Goal: Task Accomplishment & Management: Manage account settings

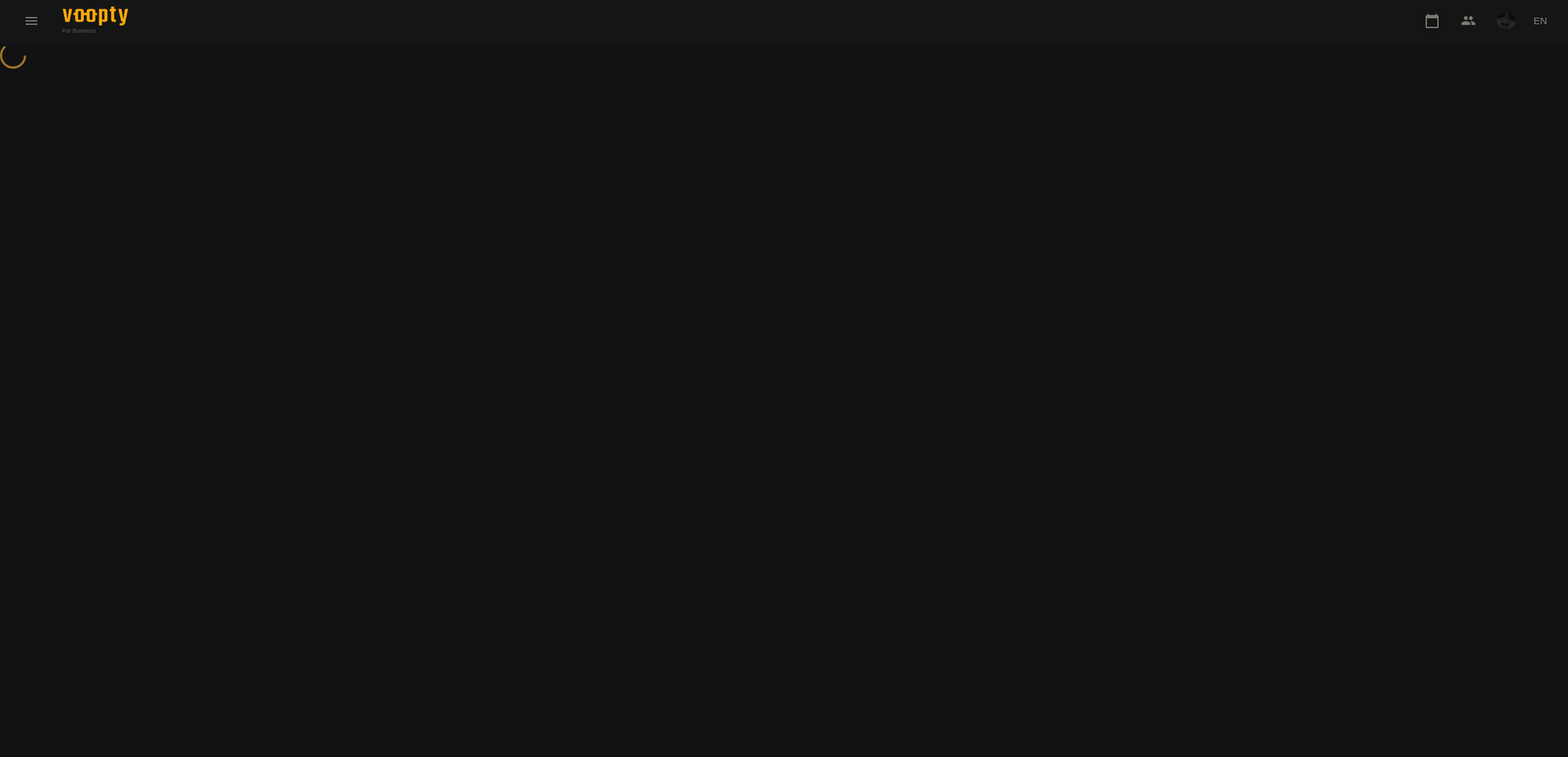
click at [1437, 23] on icon "button" at bounding box center [1432, 21] width 16 height 16
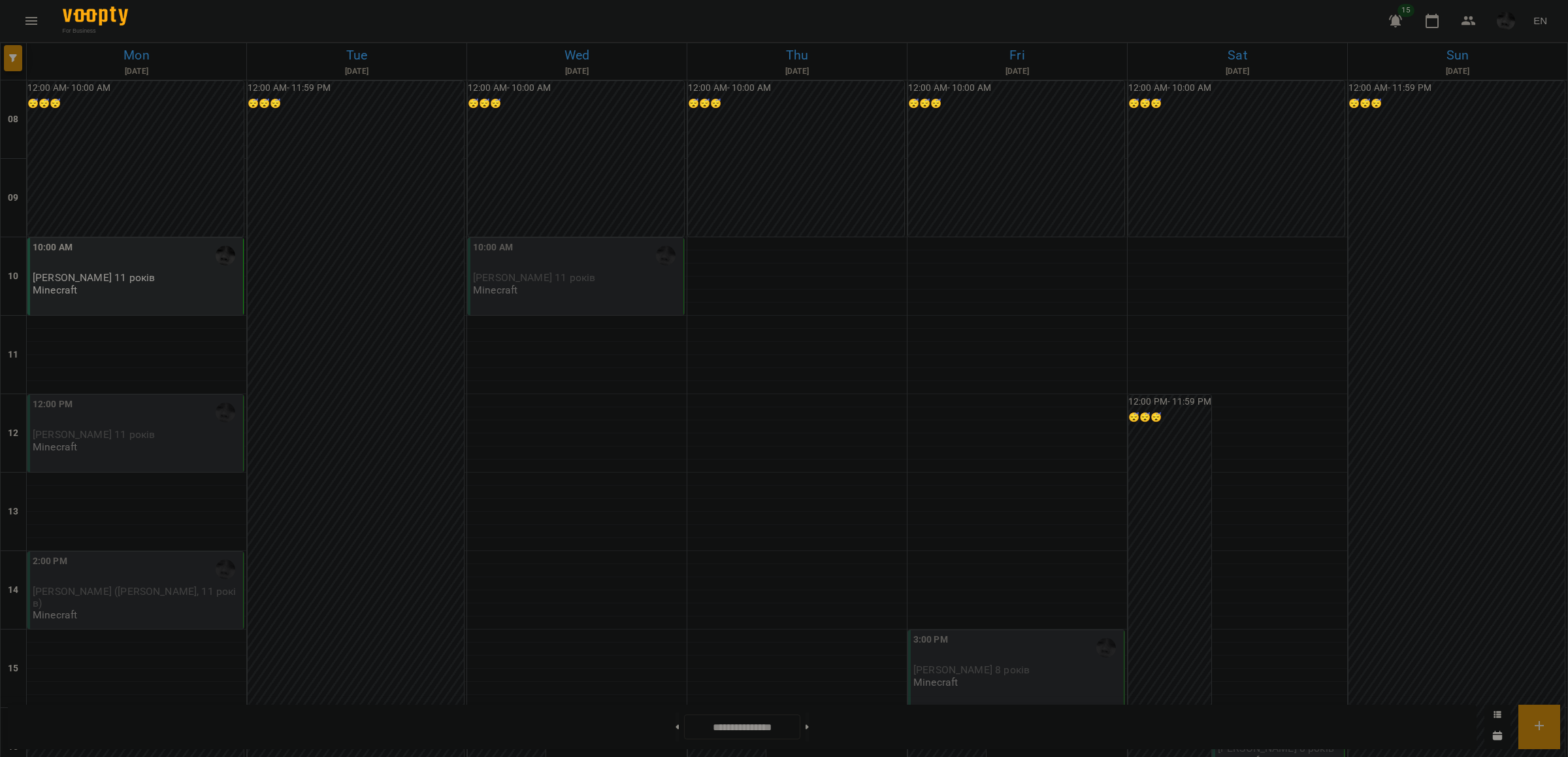
drag, startPoint x: 539, startPoint y: 270, endPoint x: 468, endPoint y: 247, distance: 74.6
click at [468, 247] on div "10:00 AM [PERSON_NAME] 11 років Minecraft" at bounding box center [575, 276] width 216 height 77
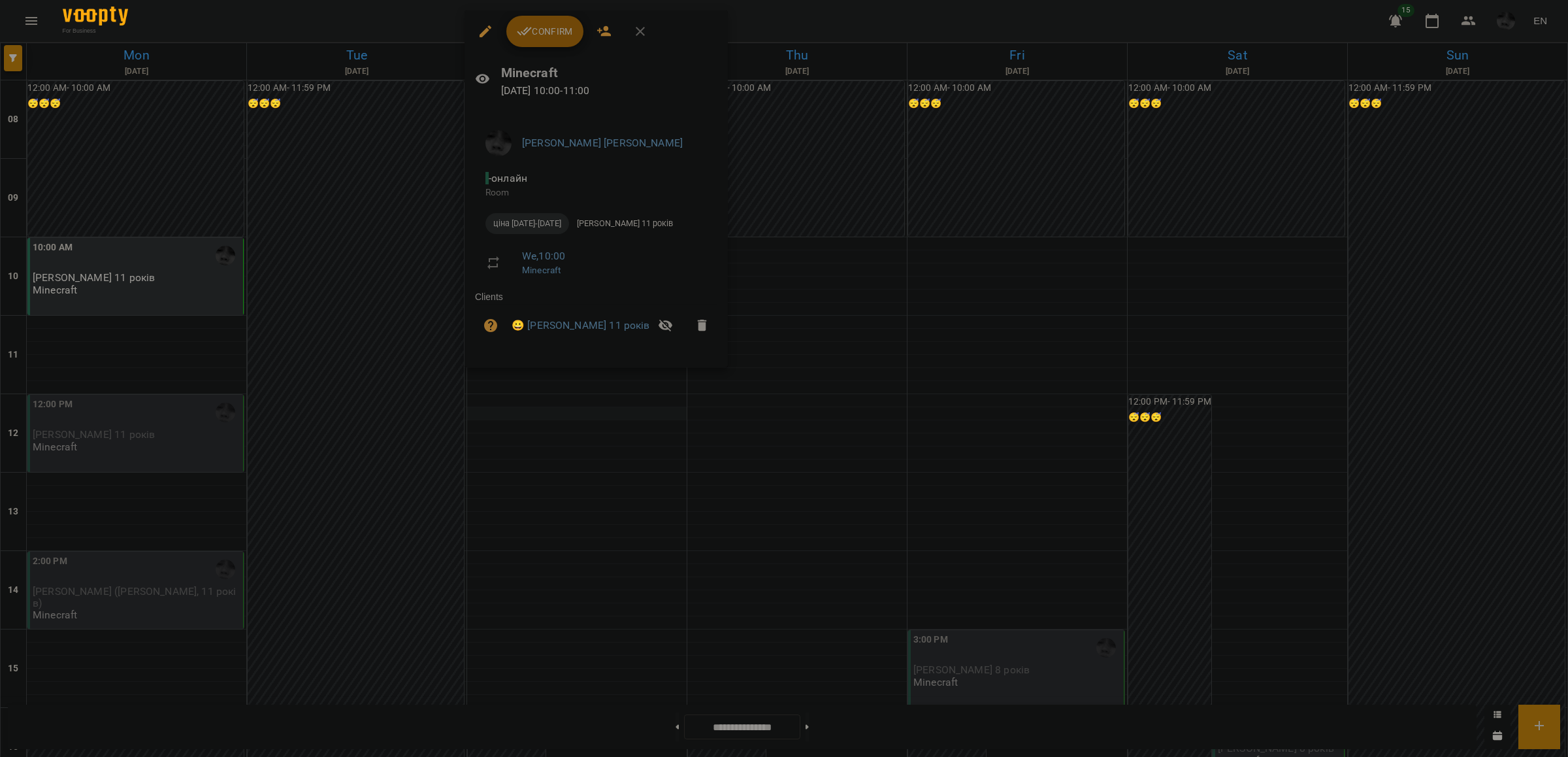
click at [498, 410] on div at bounding box center [784, 378] width 1568 height 757
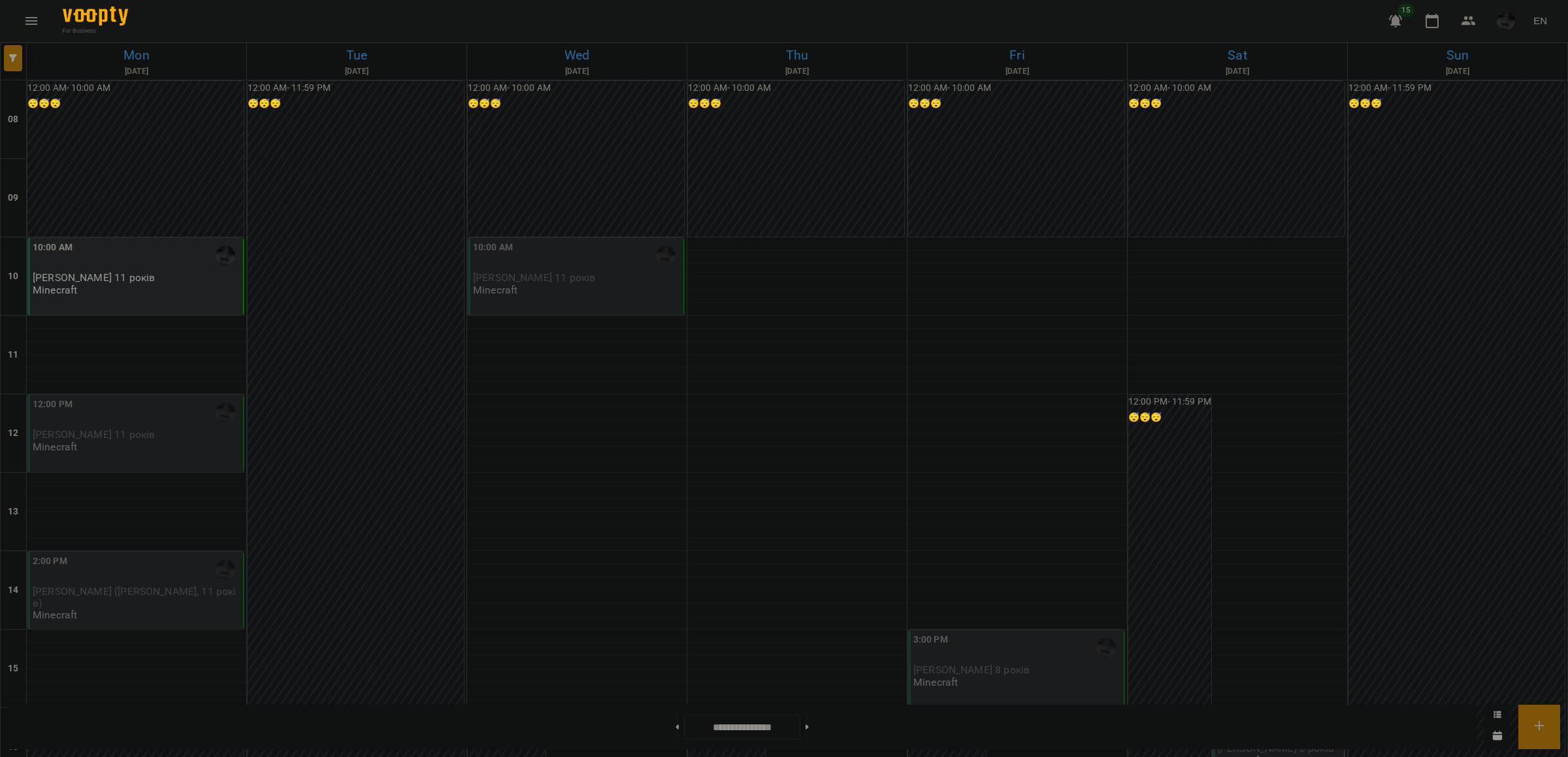
drag, startPoint x: 514, startPoint y: 280, endPoint x: 502, endPoint y: 282, distance: 12.2
click at [448, 257] on div "08 09 10 11 12 13 14 15 16 17 18 19 20 21 22 23 12:00 AM - 10:00 AM 😴😴😴 10:00 A…" at bounding box center [784, 708] width 1567 height 1255
click at [641, 373] on div at bounding box center [577, 375] width 219 height 13
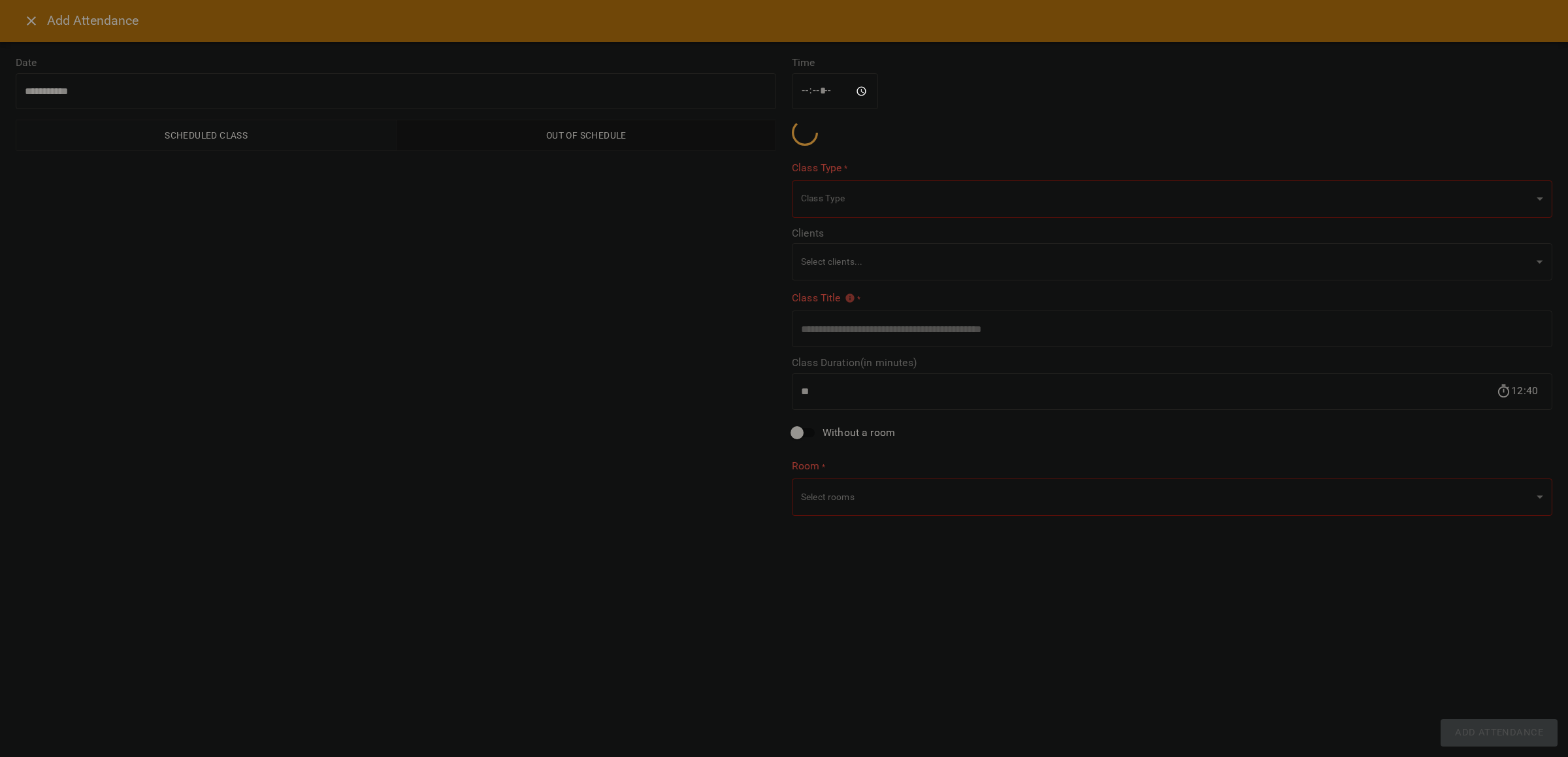
type input "**********"
click at [25, 30] on button "Close" at bounding box center [31, 21] width 31 height 31
